Goal: Task Accomplishment & Management: Manage account settings

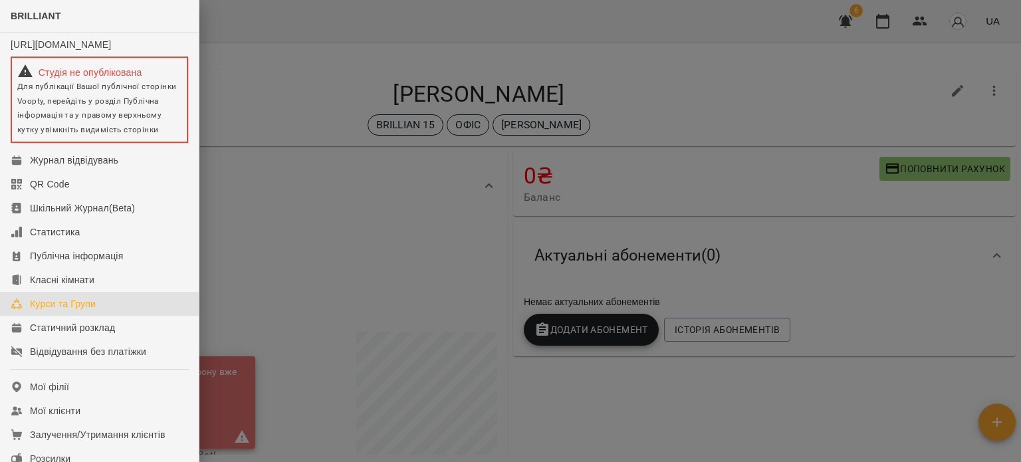
drag, startPoint x: 94, startPoint y: 318, endPoint x: 205, endPoint y: 307, distance: 112.2
click at [94, 310] on div "Курси та Групи" at bounding box center [63, 303] width 66 height 13
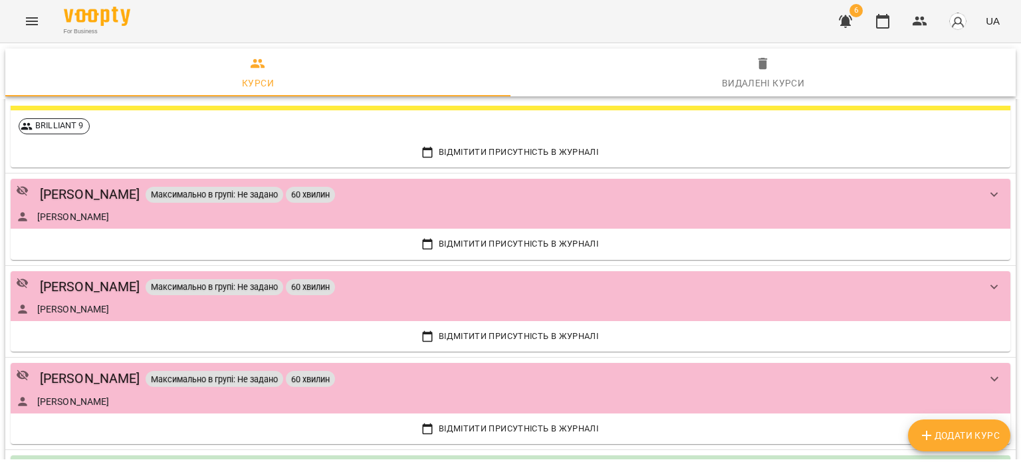
scroll to position [1529, 0]
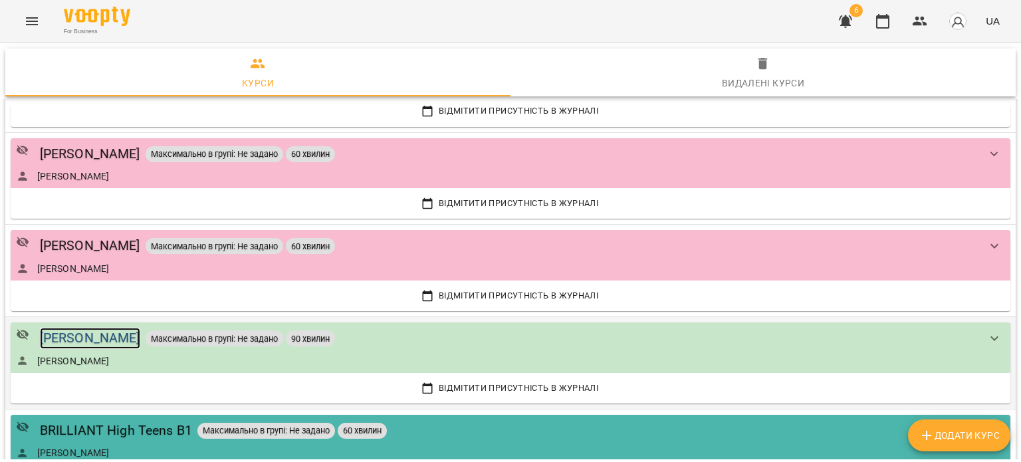
click at [117, 336] on div "[PERSON_NAME]" at bounding box center [90, 338] width 100 height 21
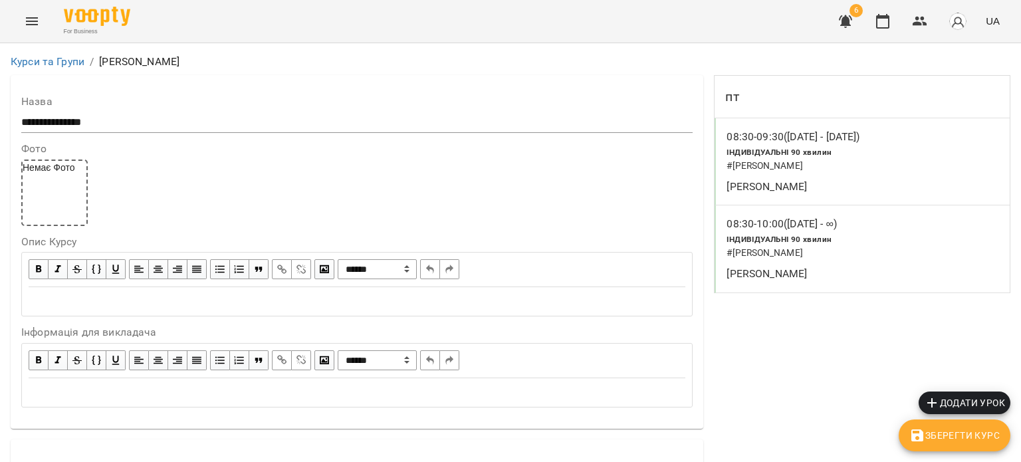
scroll to position [1130, 0]
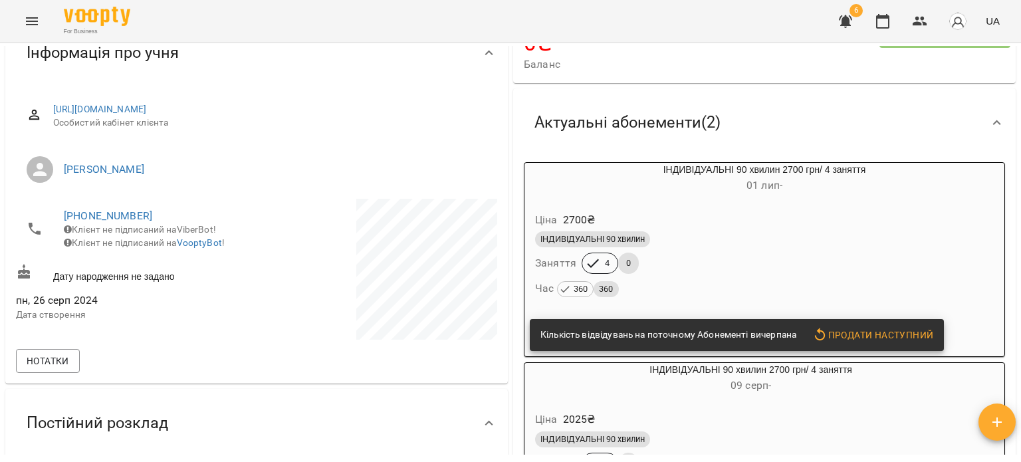
scroll to position [199, 0]
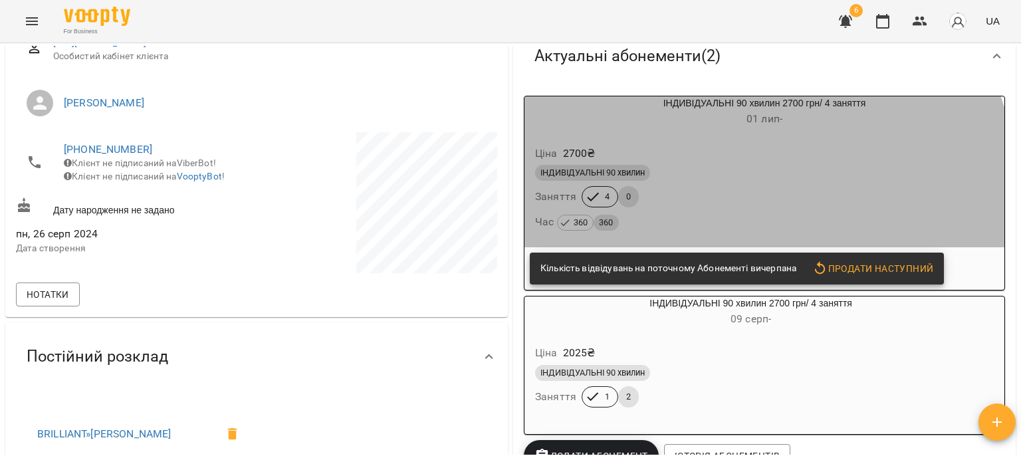
click at [726, 189] on div "ІНДИВІДУАЛЬНІ 90 хвилин Заняття 4 0 Час 360 360" at bounding box center [764, 198] width 464 height 72
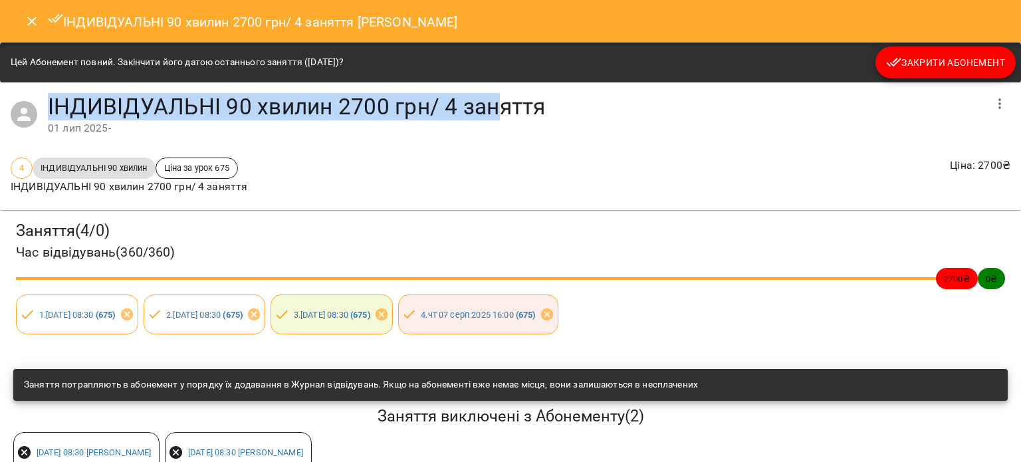
drag, startPoint x: 50, startPoint y: 106, endPoint x: 499, endPoint y: 120, distance: 449.5
click at [499, 120] on h4 "ІНДИВІДУАЛЬНІ 90 хвилин 2700 грн/ 4 заняття" at bounding box center [516, 106] width 936 height 27
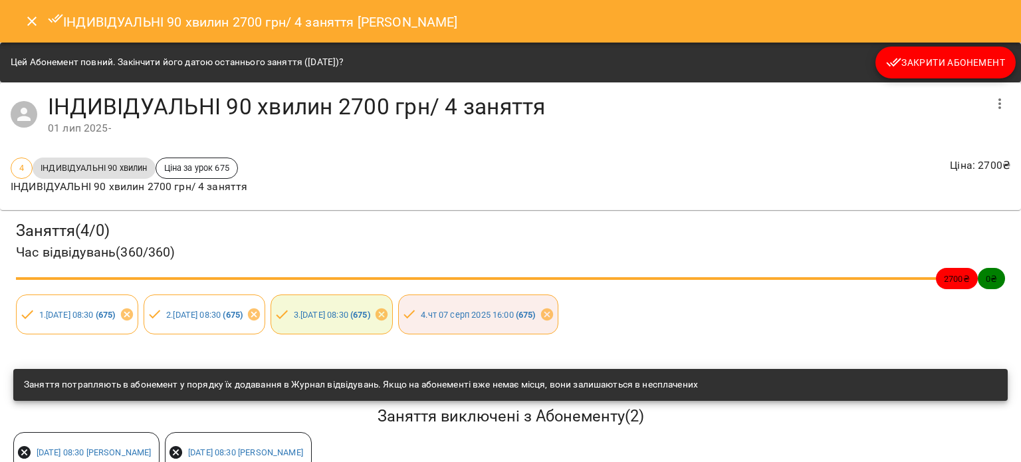
click at [555, 116] on h4 "ІНДИВІДУАЛЬНІ 90 хвилин 2700 грн/ 4 заняття" at bounding box center [516, 106] width 936 height 27
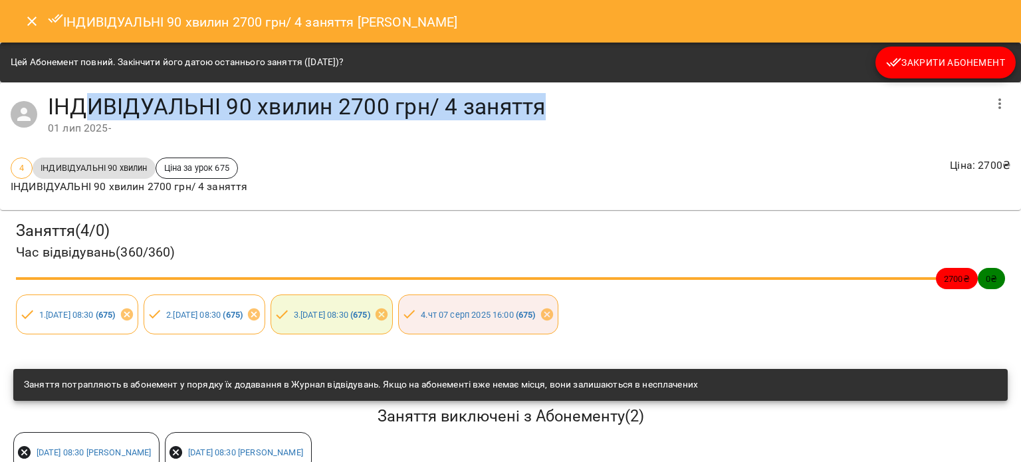
drag, startPoint x: 544, startPoint y: 113, endPoint x: 82, endPoint y: 106, distance: 461.3
click at [82, 106] on h4 "ІНДИВІДУАЛЬНІ 90 хвилин 2700 грн/ 4 заняття" at bounding box center [516, 106] width 936 height 27
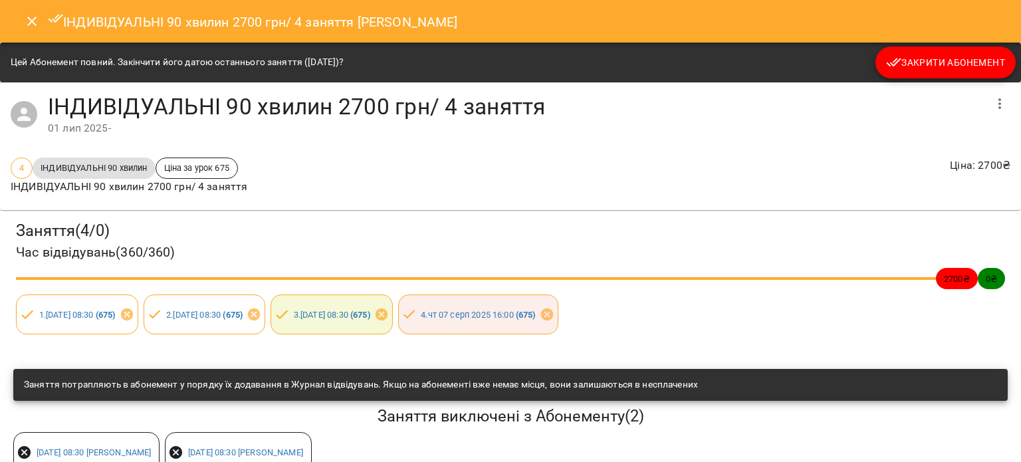
click at [387, 138] on div "ІНДИВІДУАЛЬНІ 90 хвилин 2700 грн/ 4 заняття [DATE] -" at bounding box center [510, 114] width 1021 height 64
click at [942, 63] on span "Закрити Абонемент" at bounding box center [945, 63] width 119 height 16
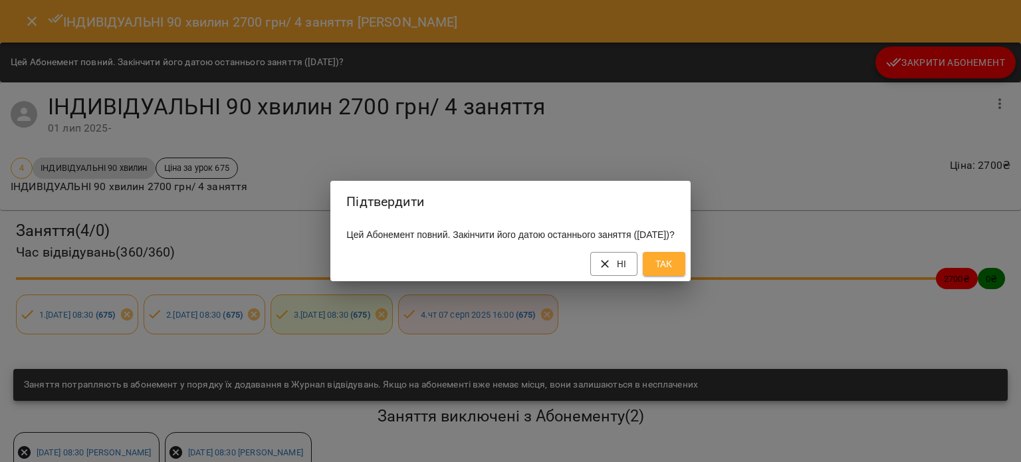
drag, startPoint x: 676, startPoint y: 272, endPoint x: 740, endPoint y: 273, distance: 63.8
click at [675, 272] on span "Так" at bounding box center [663, 264] width 21 height 16
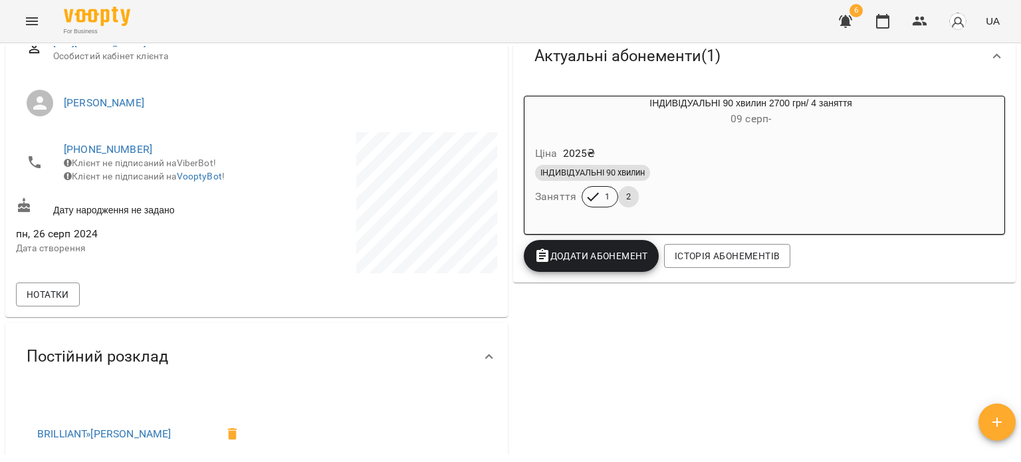
click at [625, 257] on span "Додати Абонемент" at bounding box center [591, 256] width 114 height 16
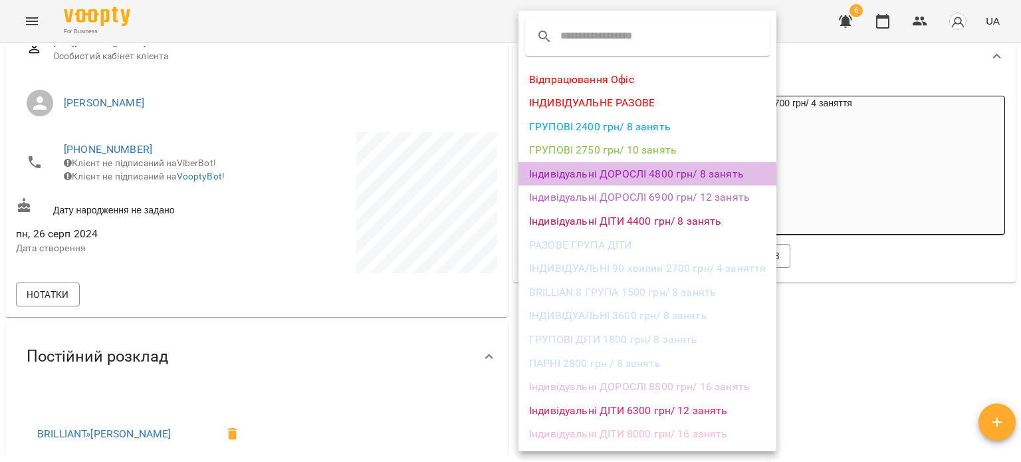
click at [643, 179] on li "Індивідуальні ДОРОСЛІ 4800 грн/ 8 занять" at bounding box center [647, 174] width 258 height 24
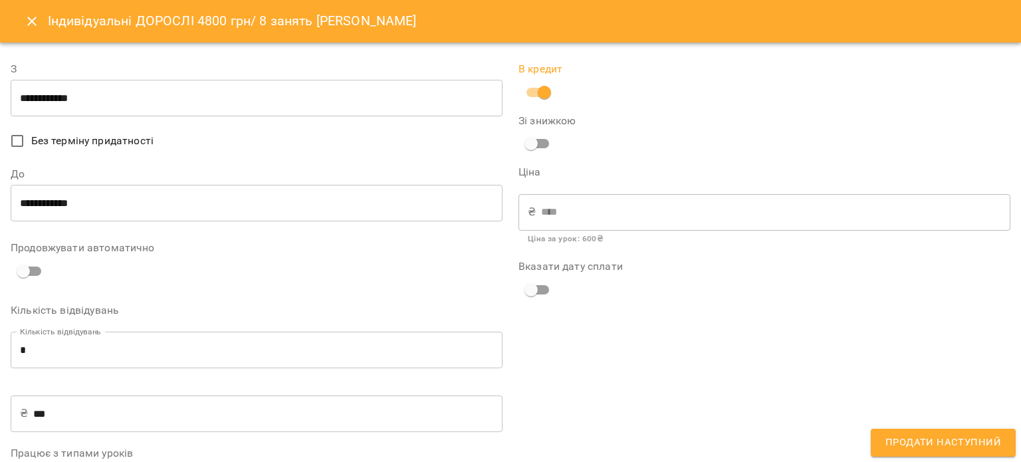
scroll to position [63, 0]
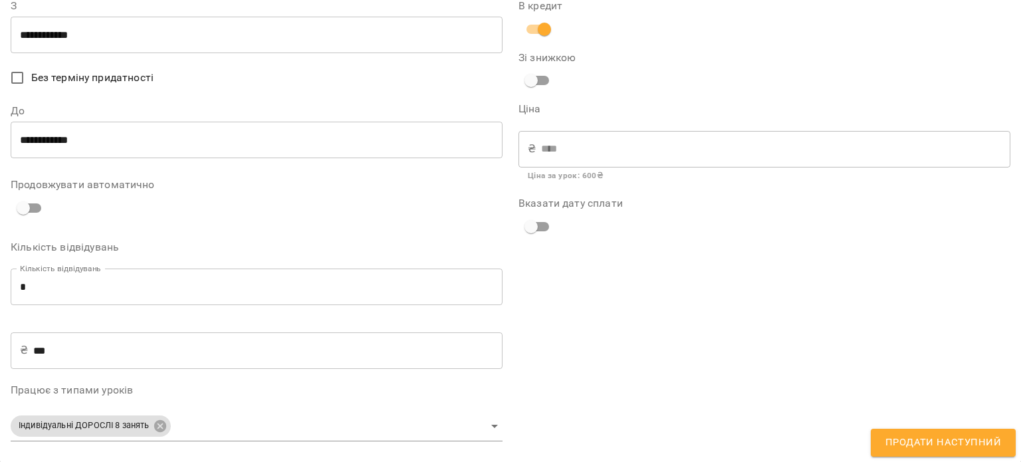
click at [981, 443] on span "Продати наступний" at bounding box center [943, 442] width 116 height 17
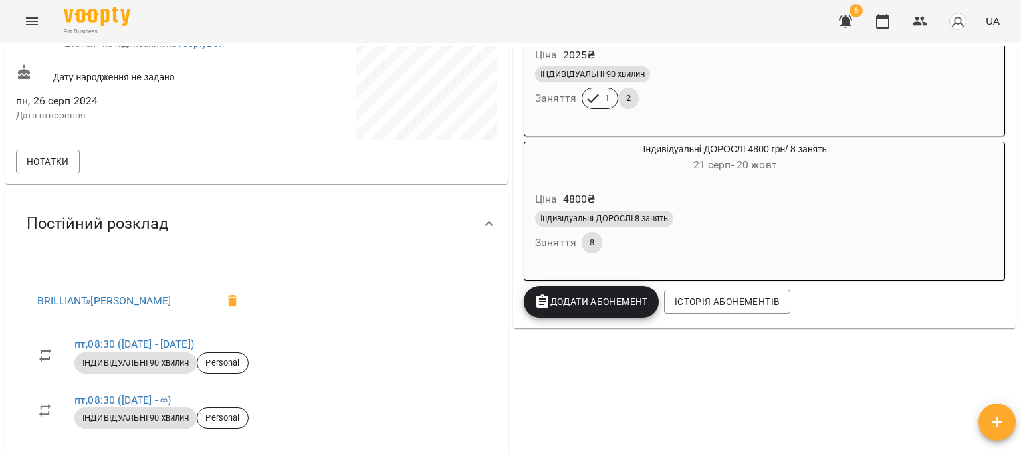
scroll to position [266, 0]
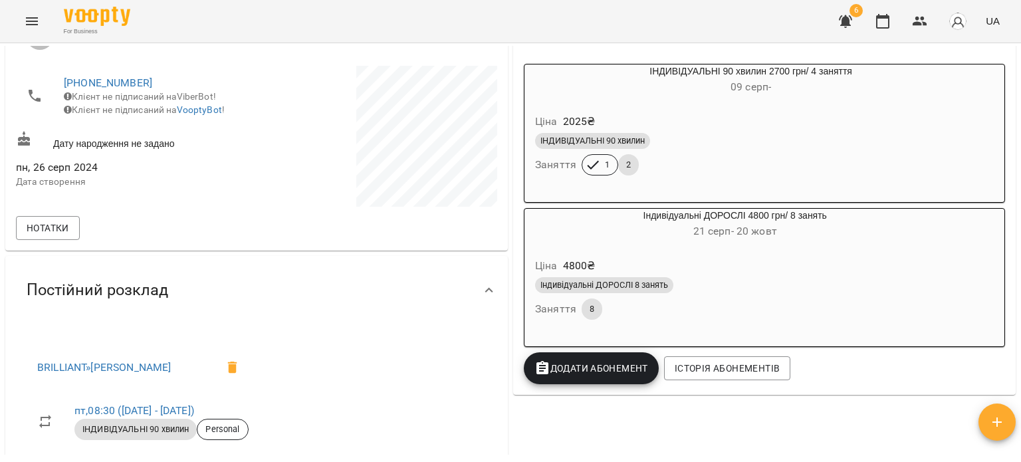
click at [742, 293] on div "Індивідуальні ДОРОСЛІ 8 занять" at bounding box center [734, 285] width 399 height 16
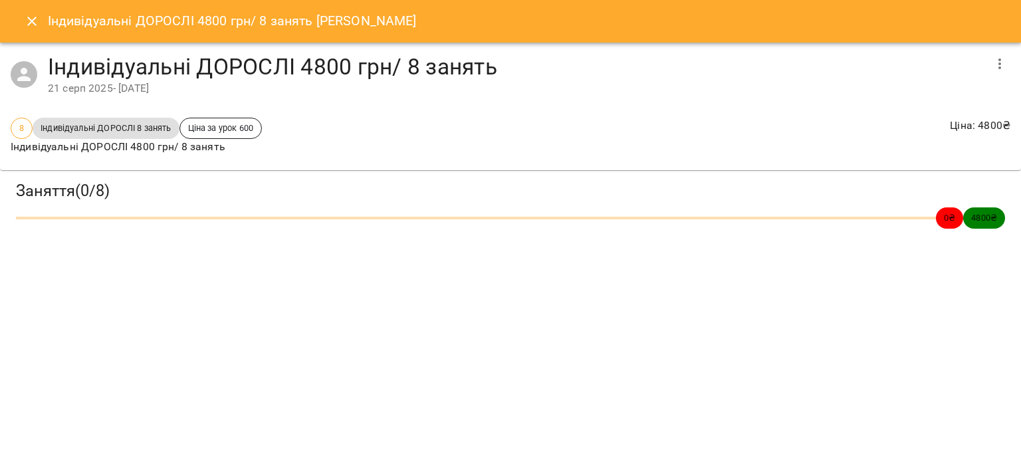
click at [1000, 59] on icon "button" at bounding box center [999, 63] width 3 height 11
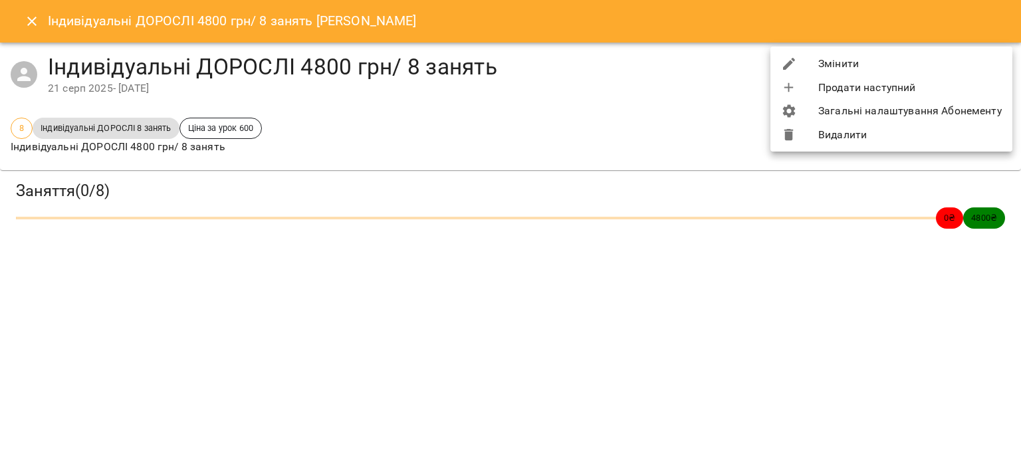
click at [870, 66] on li "Змінити" at bounding box center [891, 64] width 242 height 24
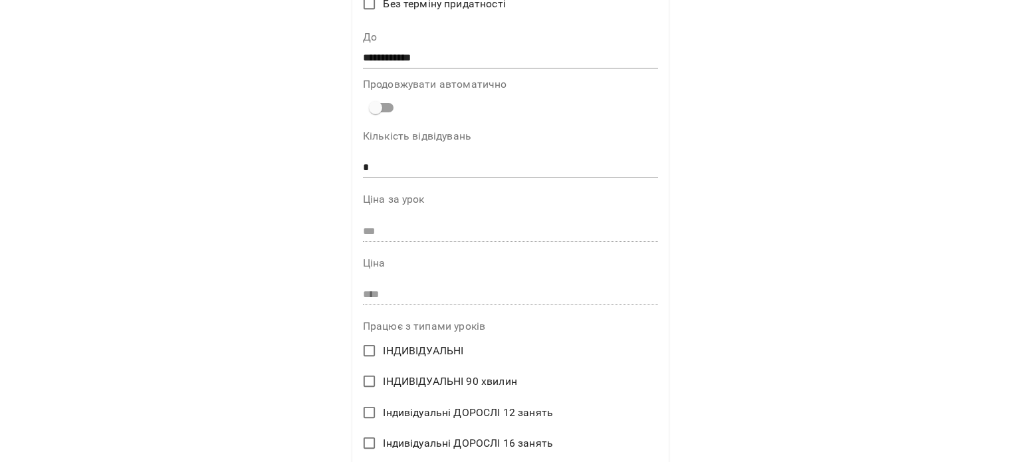
scroll to position [465, 0]
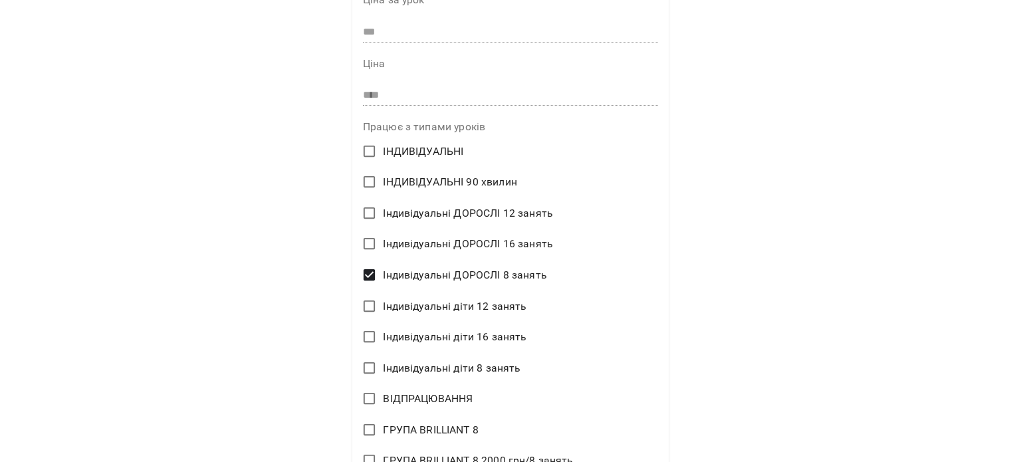
click at [441, 368] on span "Індивідуальні діти 8 занять" at bounding box center [452, 368] width 138 height 16
click at [375, 372] on label "Індивідуальні діти 8 занять" at bounding box center [502, 368] width 292 height 28
copy span "Індивідуальні діти 8 занять"
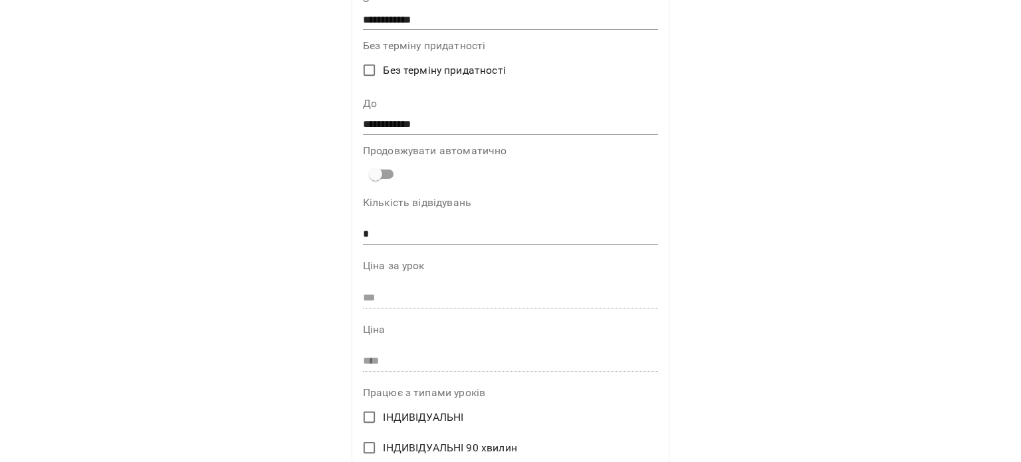
scroll to position [0, 0]
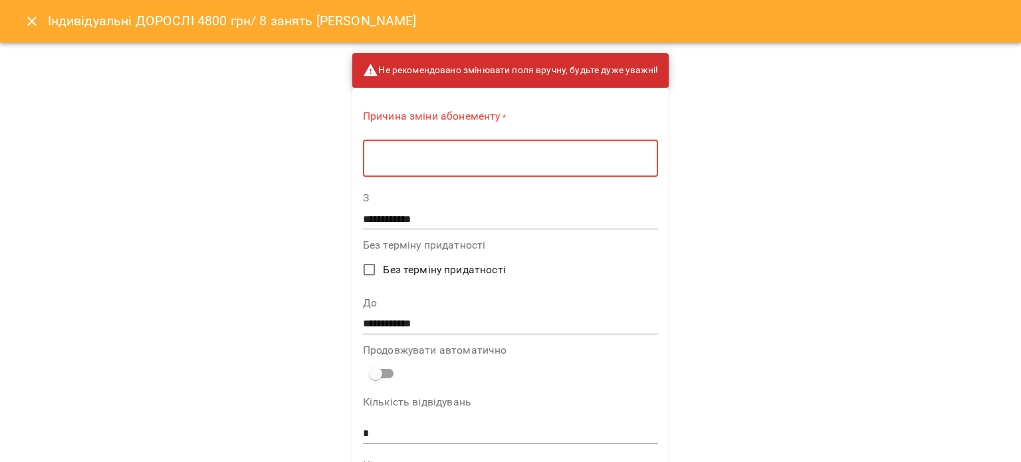
paste textarea "**********"
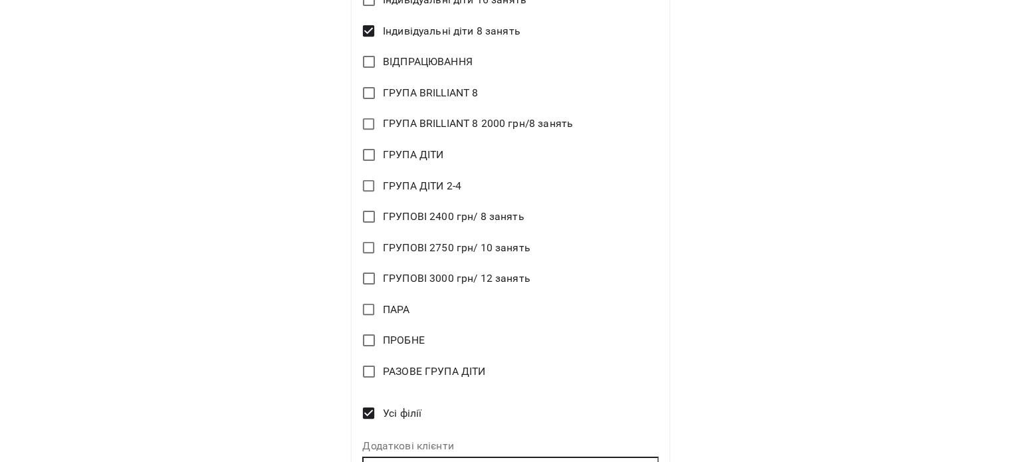
scroll to position [878, 0]
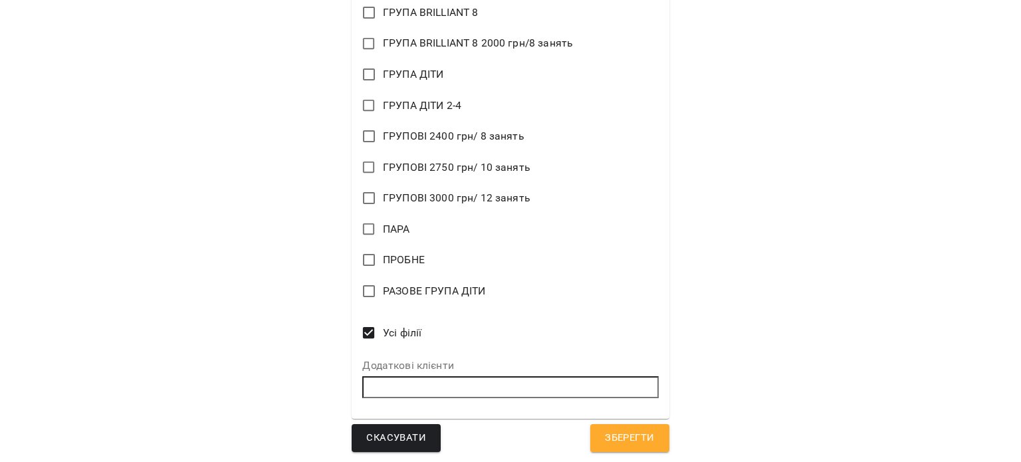
type textarea "**********"
click at [615, 433] on span "Зберегти" at bounding box center [629, 437] width 49 height 17
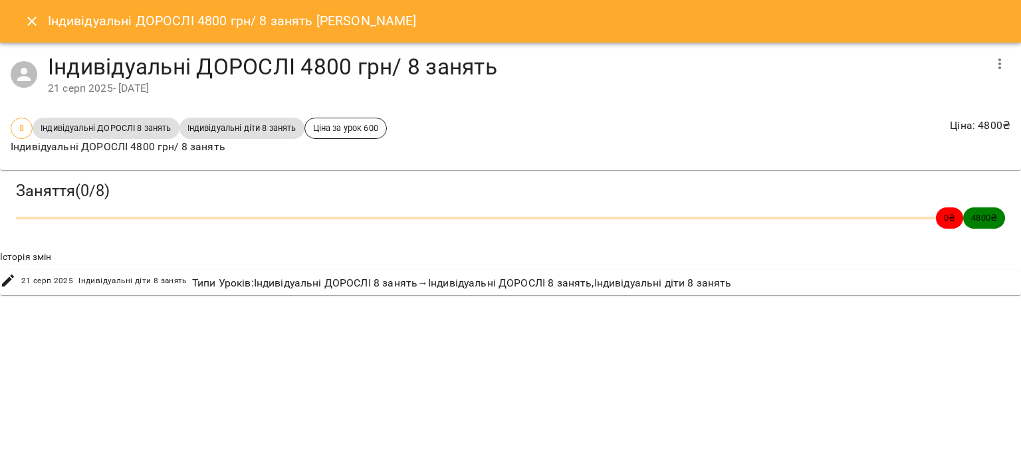
drag, startPoint x: 638, startPoint y: 346, endPoint x: 981, endPoint y: 72, distance: 438.9
click at [973, 76] on h4 "Індивідуальні ДОРОСЛІ 4800 грн/ 8 занять" at bounding box center [516, 66] width 936 height 27
click at [999, 61] on icon "button" at bounding box center [1000, 64] width 16 height 16
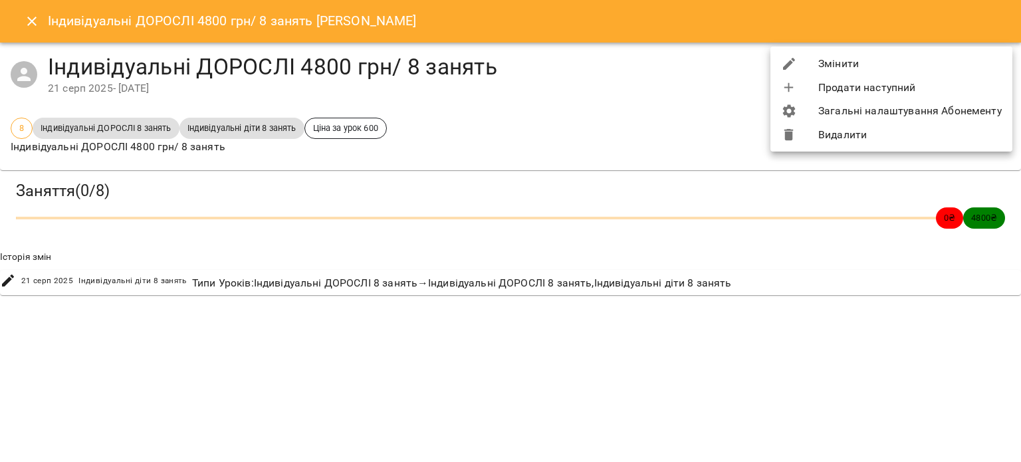
click at [852, 58] on li "Змінити" at bounding box center [891, 64] width 242 height 24
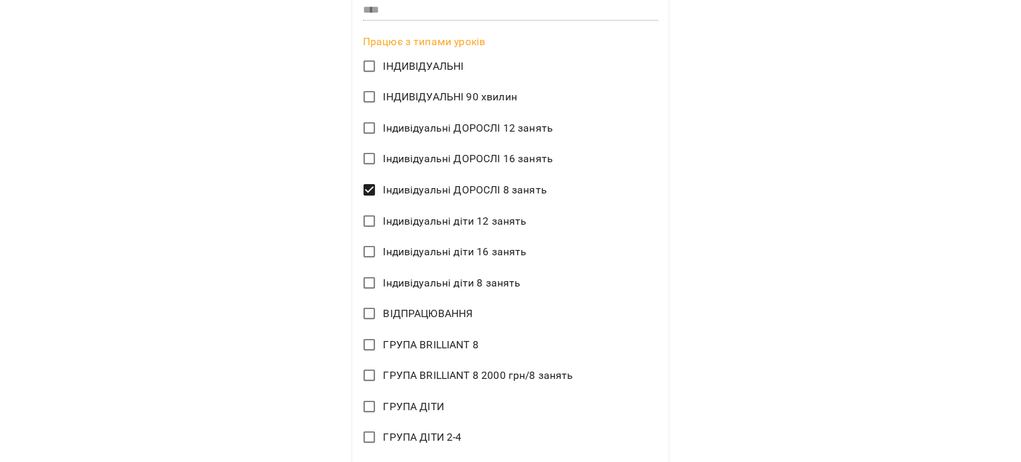
scroll to position [417, 0]
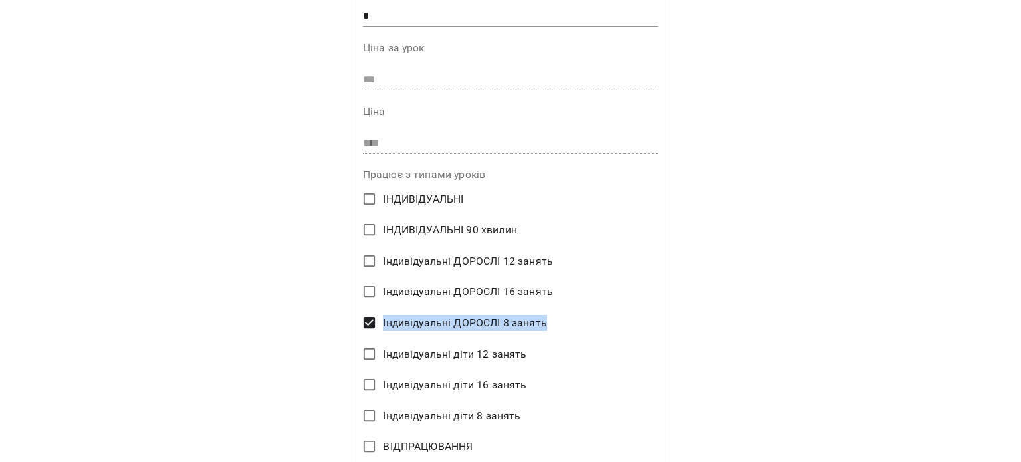
click at [378, 318] on label "Індивідуальні ДОРОСЛІ 8 занять" at bounding box center [502, 323] width 292 height 28
copy span "Індивідуальні ДОРОСЛІ 8 занять"
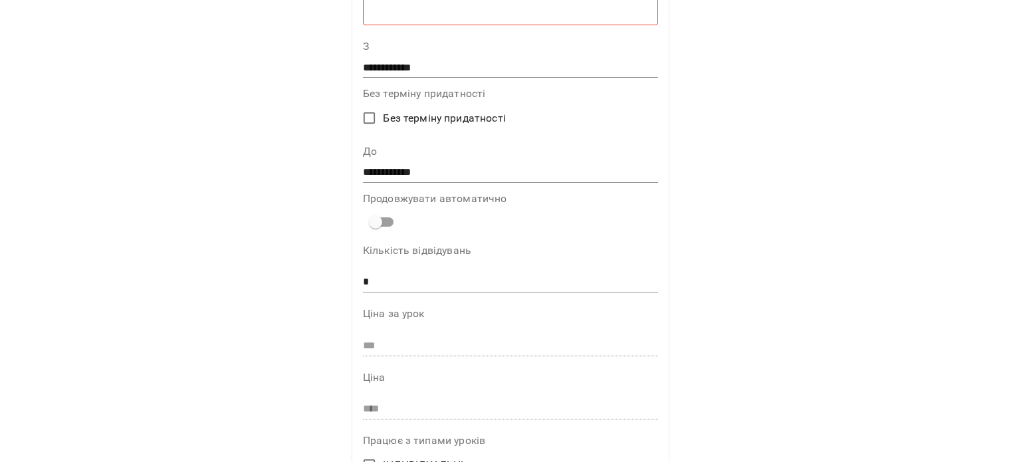
scroll to position [0, 0]
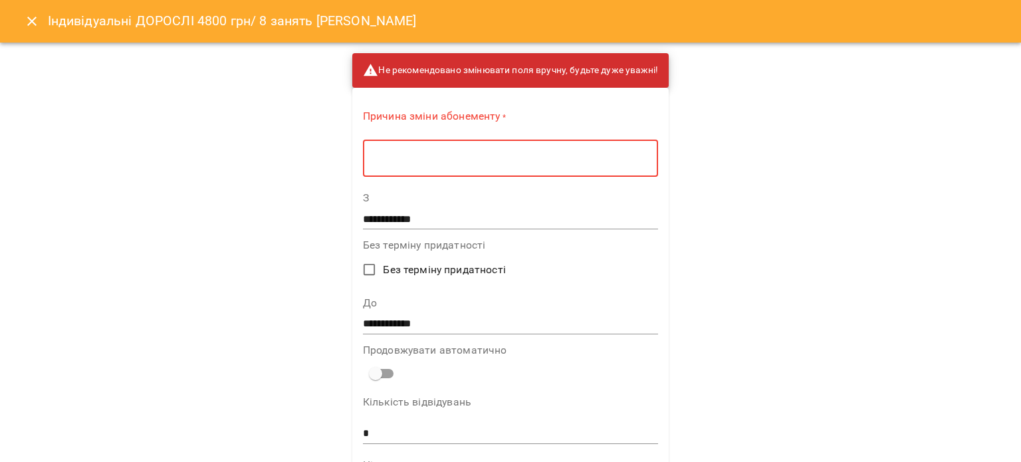
click at [399, 162] on textarea at bounding box center [510, 158] width 276 height 13
paste textarea "**********"
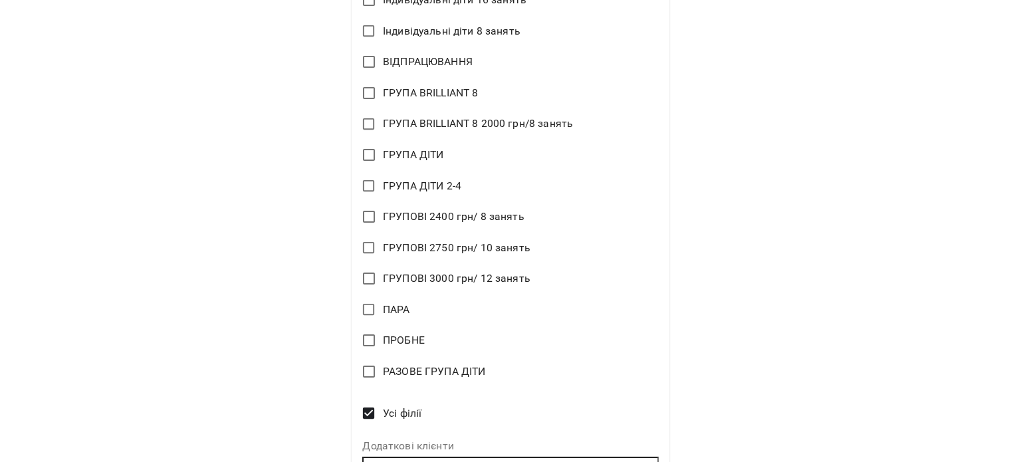
scroll to position [878, 0]
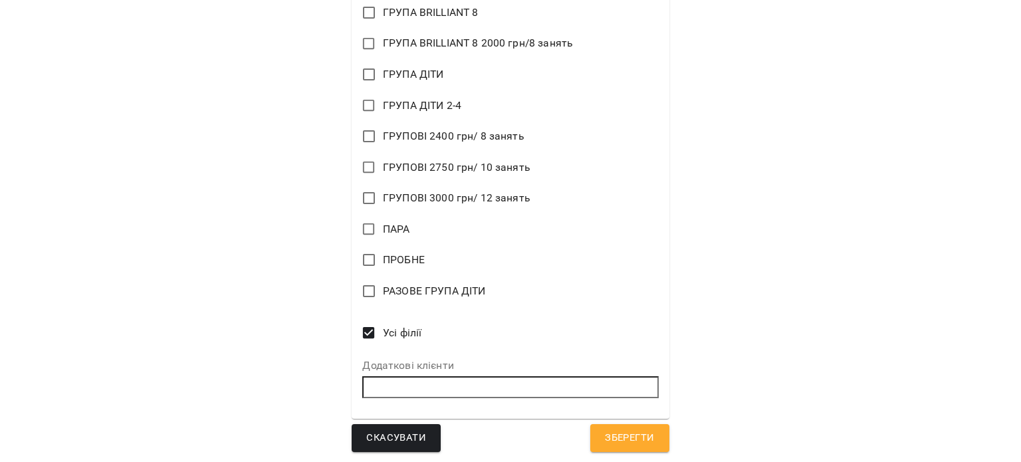
type textarea "**********"
click at [633, 435] on span "Зберегти" at bounding box center [629, 437] width 49 height 17
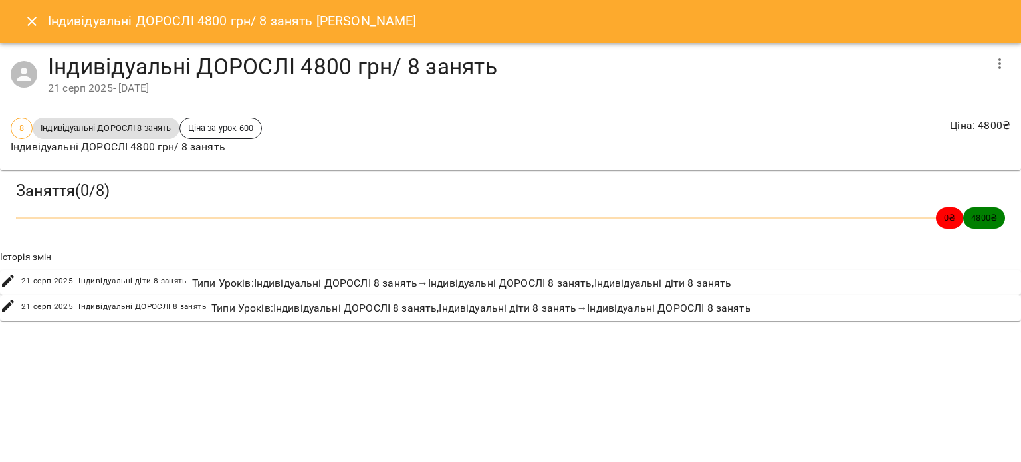
click at [1000, 64] on icon "button" at bounding box center [999, 63] width 3 height 11
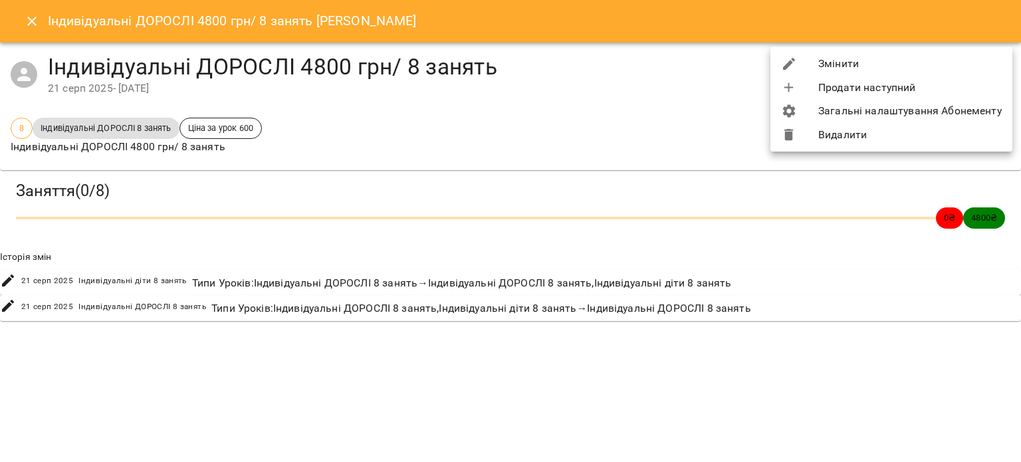
click at [875, 133] on li "Видалити" at bounding box center [891, 135] width 242 height 24
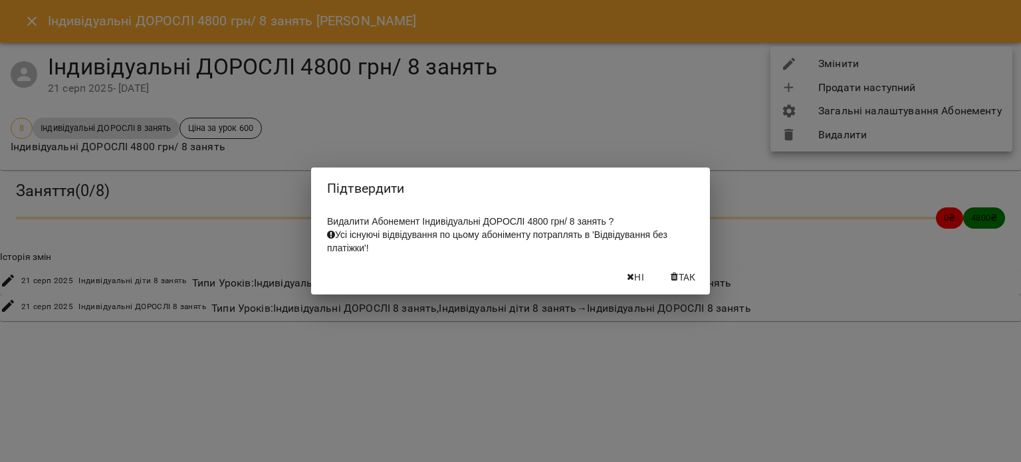
click at [685, 285] on span "Так" at bounding box center [687, 277] width 17 height 16
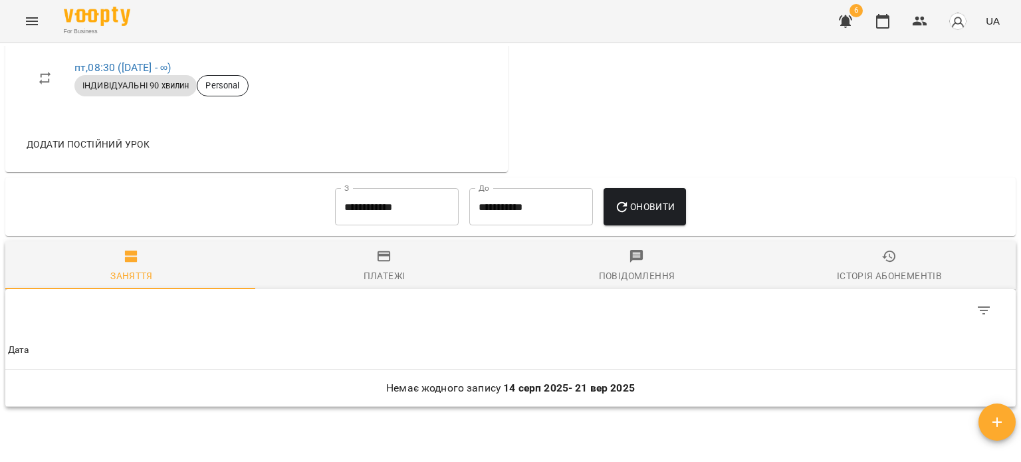
scroll to position [465, 0]
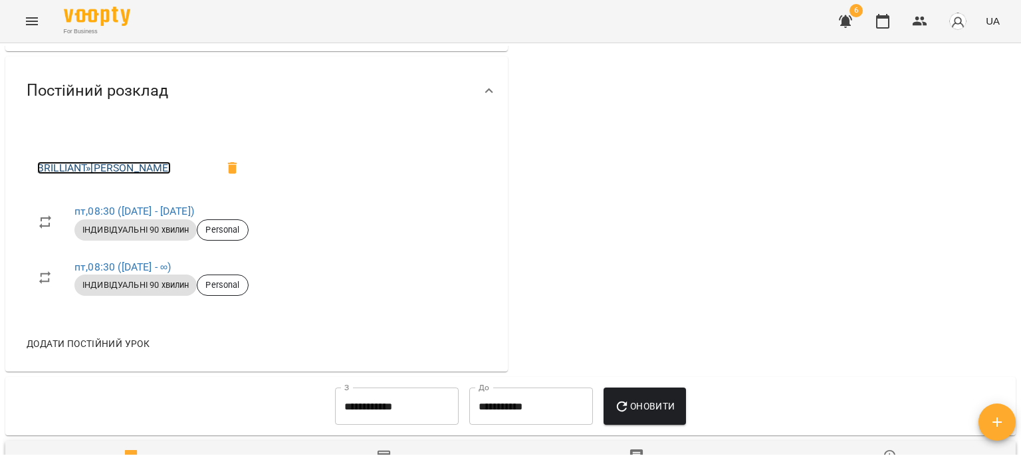
click at [140, 164] on link "BRILLIANT » [PERSON_NAME]" at bounding box center [104, 168] width 134 height 13
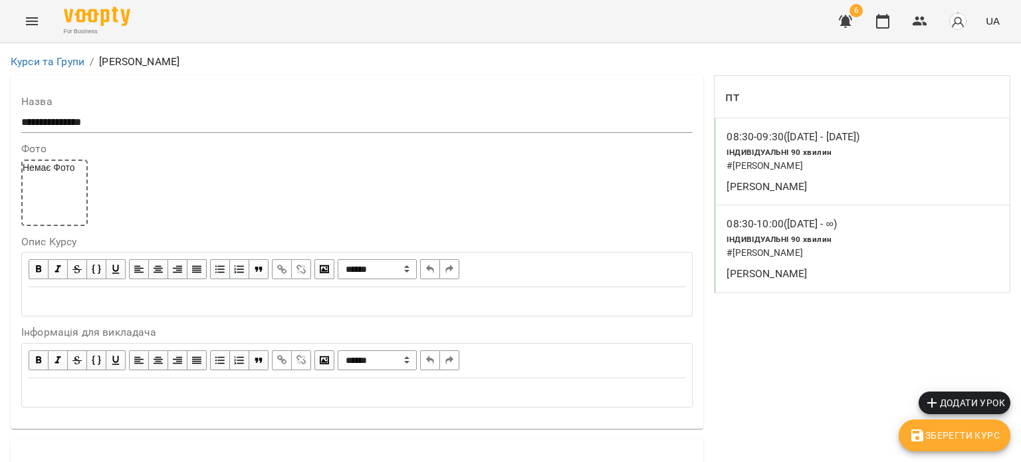
scroll to position [199, 0]
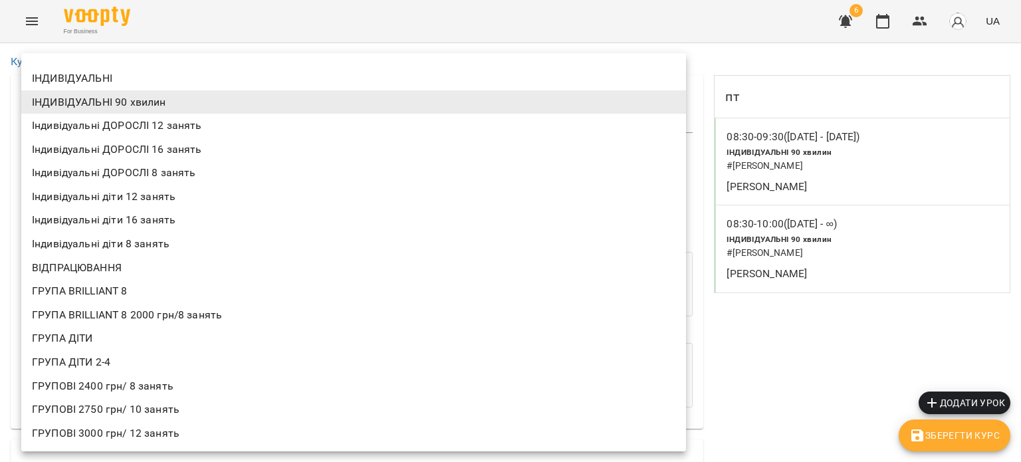
click at [112, 189] on li "Індивідуальні діти 12 занять" at bounding box center [353, 197] width 665 height 24
type input "**********"
type input "**"
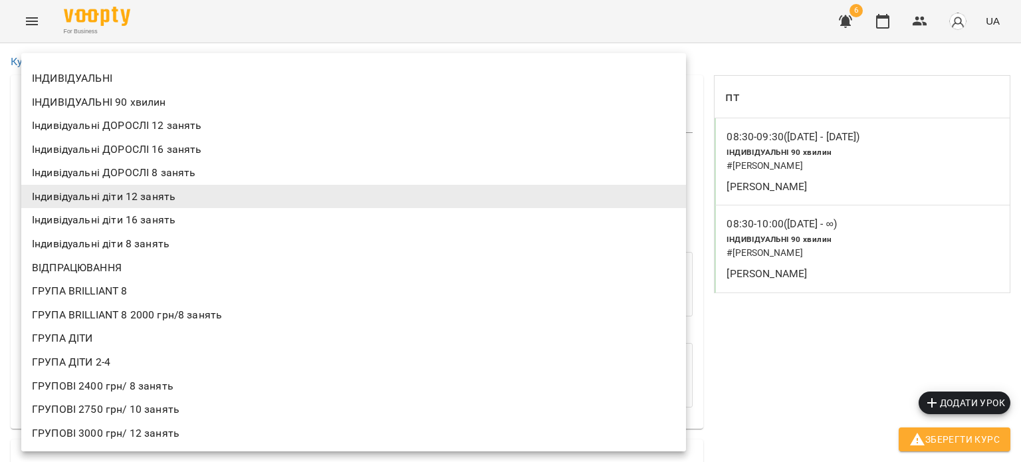
click at [136, 100] on li "ІНДИВІДУАЛЬНІ 90 хвилин" at bounding box center [353, 102] width 665 height 24
type input "**********"
type input "**"
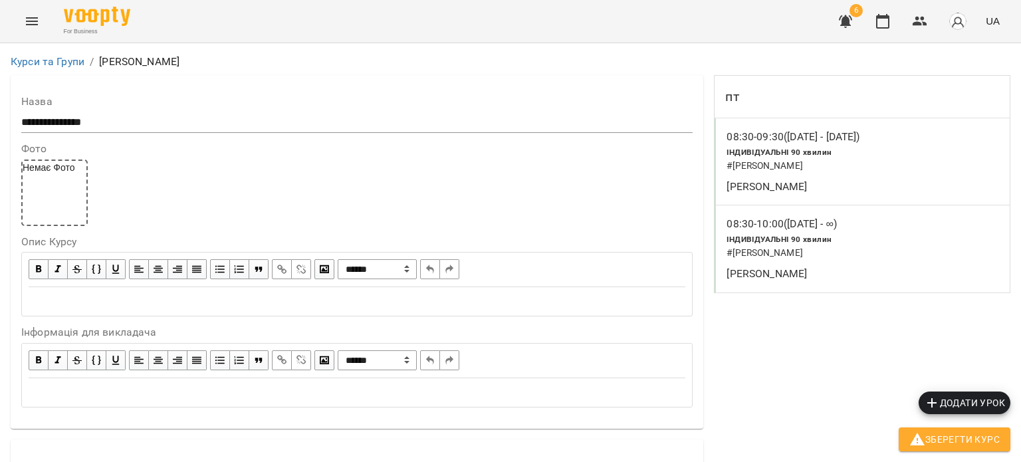
scroll to position [674, 0]
click at [25, 21] on icon "Menu" at bounding box center [32, 21] width 16 height 16
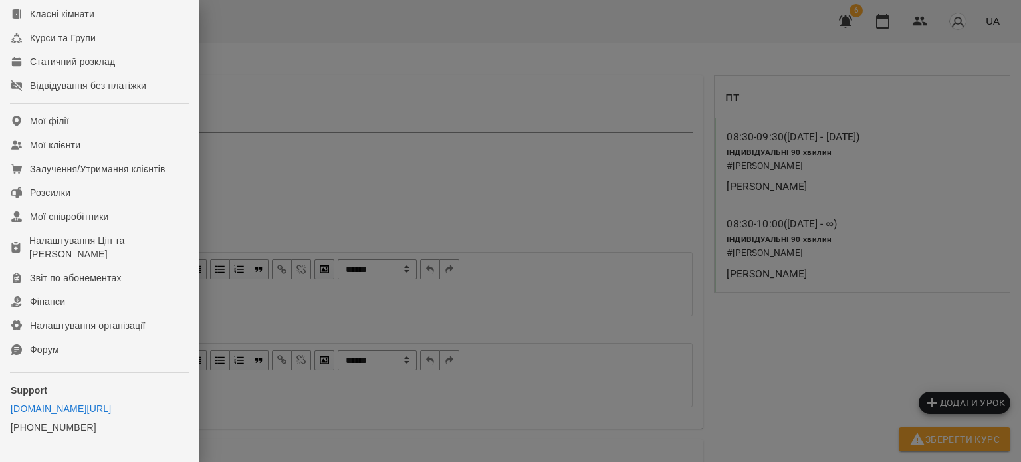
scroll to position [313, 0]
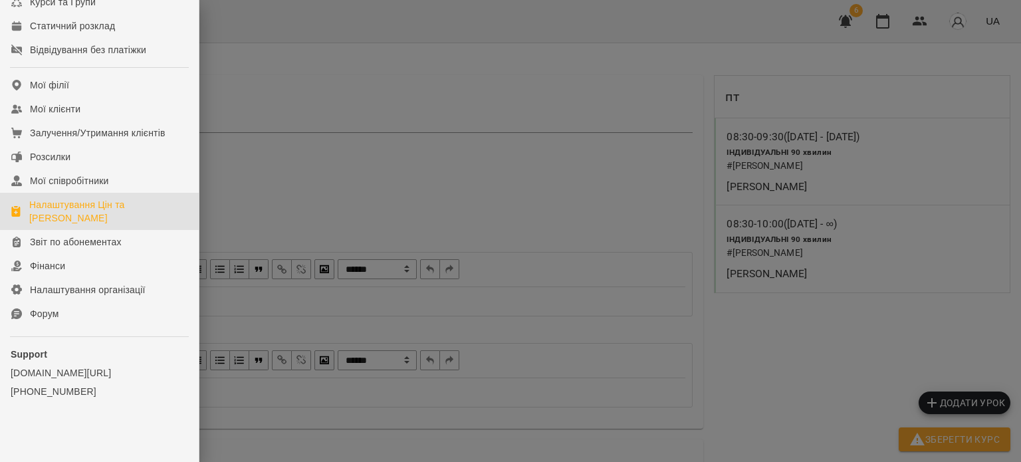
drag, startPoint x: 85, startPoint y: 209, endPoint x: 136, endPoint y: 212, distance: 50.6
click at [85, 209] on div "Налаштування Цін та [PERSON_NAME]" at bounding box center [108, 211] width 159 height 27
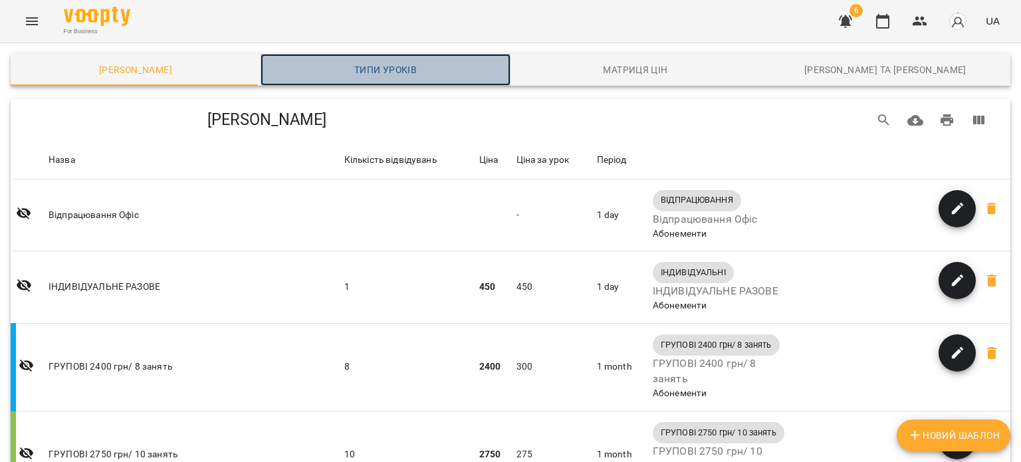
click at [392, 66] on span "Типи уроків" at bounding box center [386, 70] width 234 height 16
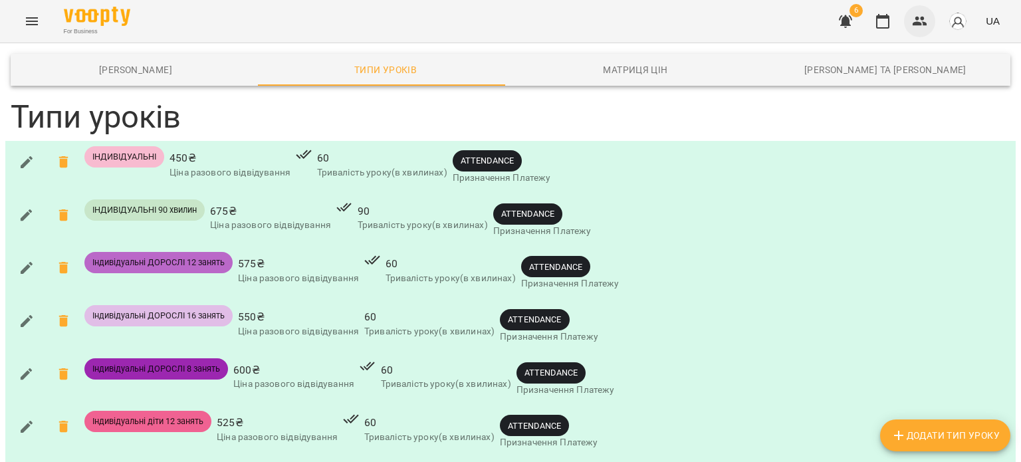
click at [919, 26] on icon "button" at bounding box center [920, 21] width 16 height 16
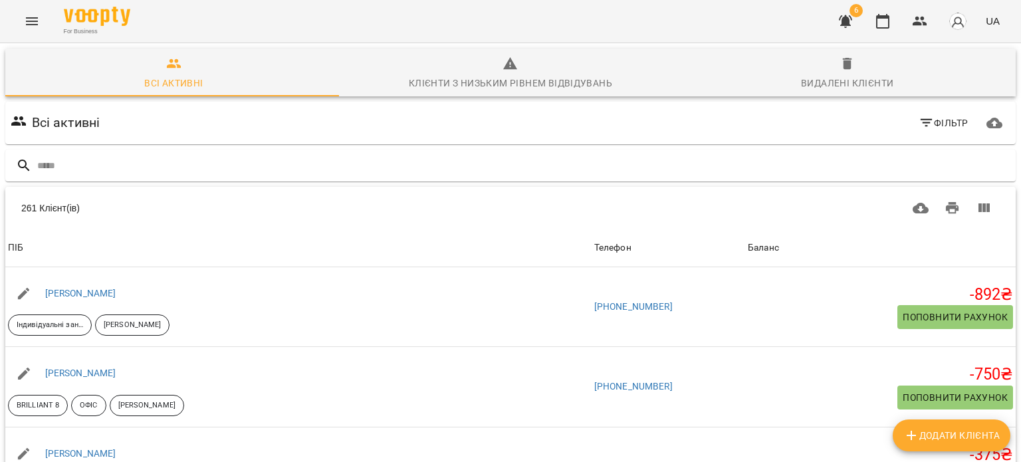
click at [945, 122] on span "Фільтр" at bounding box center [944, 123] width 50 height 16
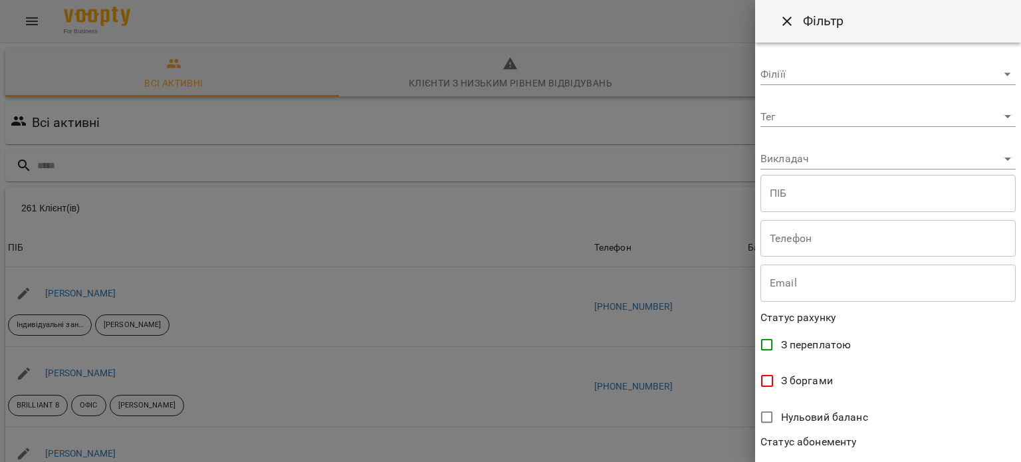
click at [284, 64] on div at bounding box center [510, 231] width 1021 height 462
